Goal: Navigation & Orientation: Find specific page/section

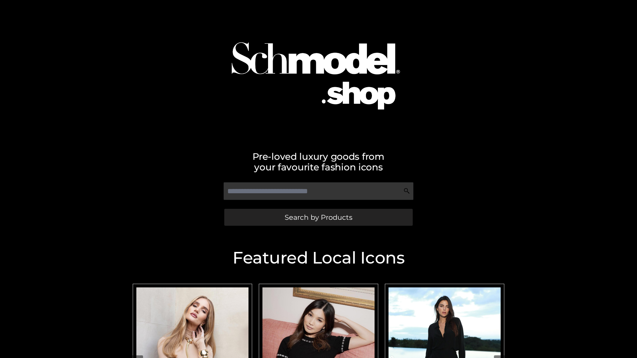
click at [318, 217] on span "Search by Products" at bounding box center [319, 217] width 68 height 7
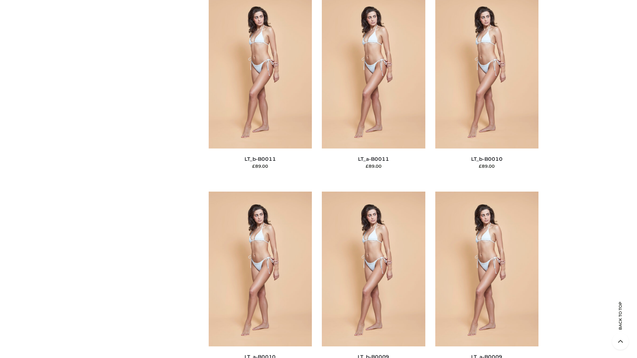
scroll to position [2980, 0]
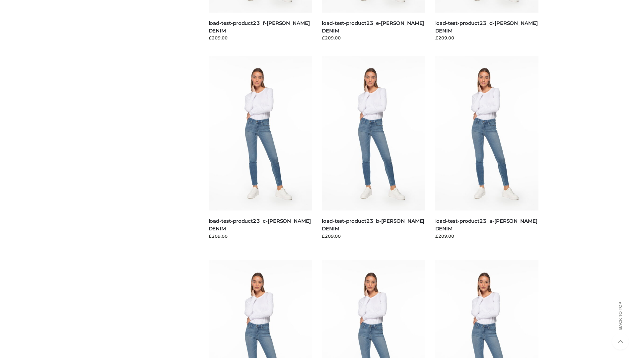
scroll to position [582, 0]
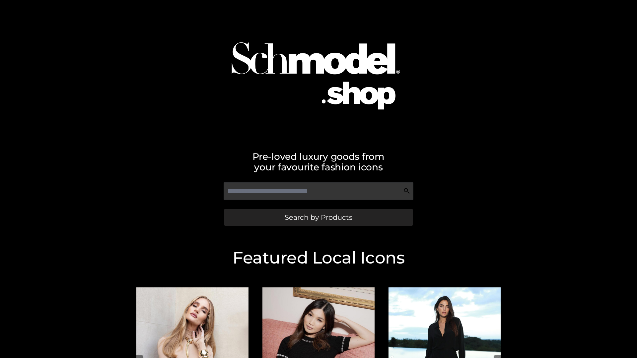
click at [318, 217] on span "Search by Products" at bounding box center [319, 217] width 68 height 7
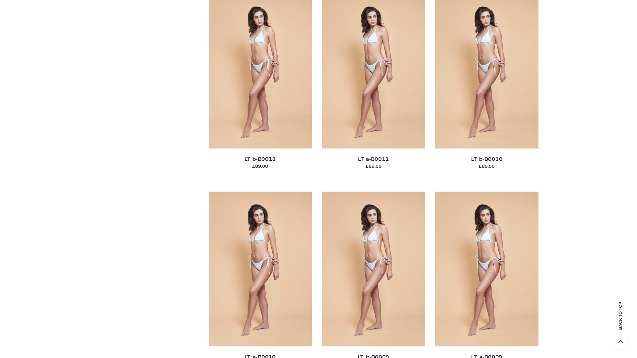
scroll to position [2980, 0]
